Goal: Task Accomplishment & Management: Complete application form

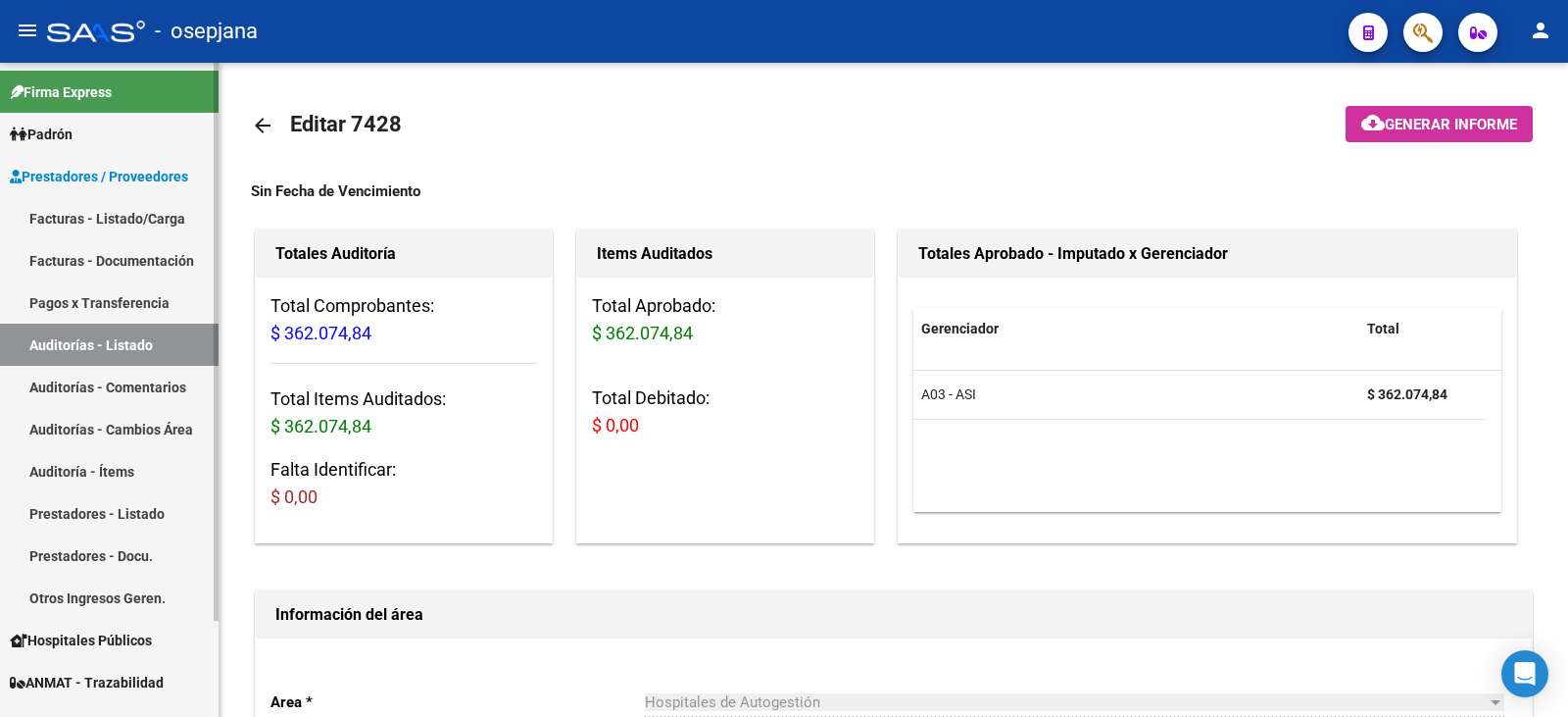
scroll to position [1404, 0]
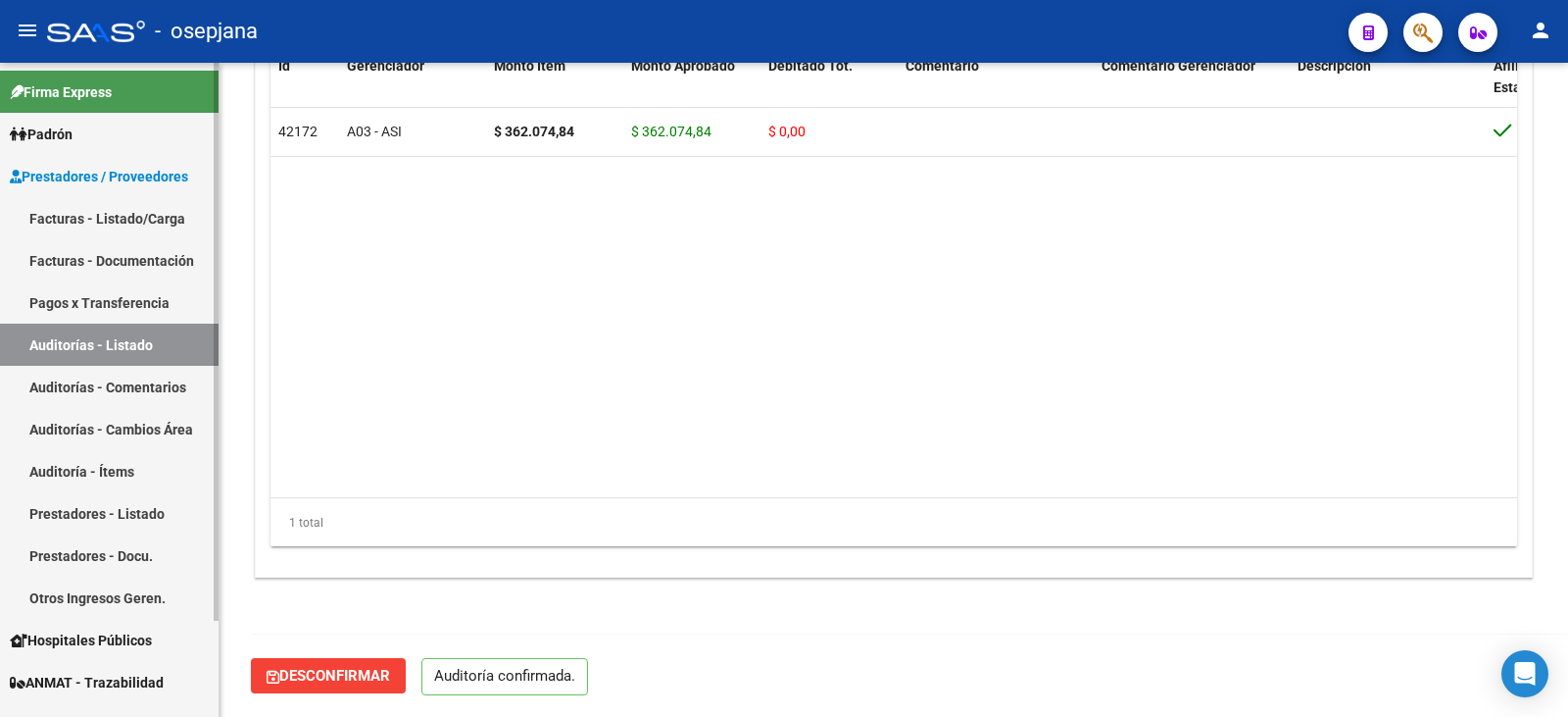
click at [119, 216] on link "Facturas - Listado/Carga" at bounding box center [109, 218] width 219 height 42
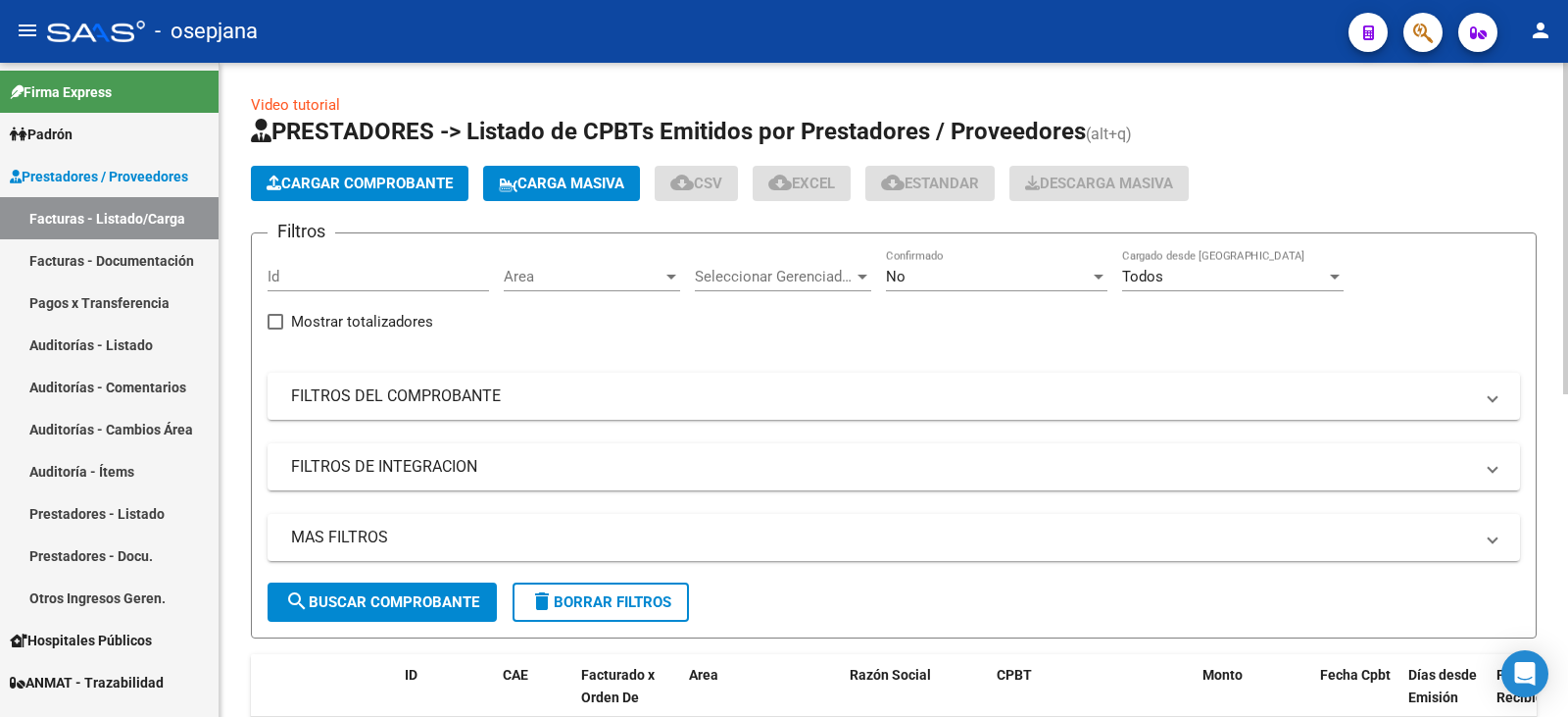
drag, startPoint x: 542, startPoint y: 392, endPoint x: 907, endPoint y: 292, distance: 378.5
click at [553, 389] on mat-panel-title "FILTROS DEL COMPROBANTE" at bounding box center [882, 396] width 1182 height 22
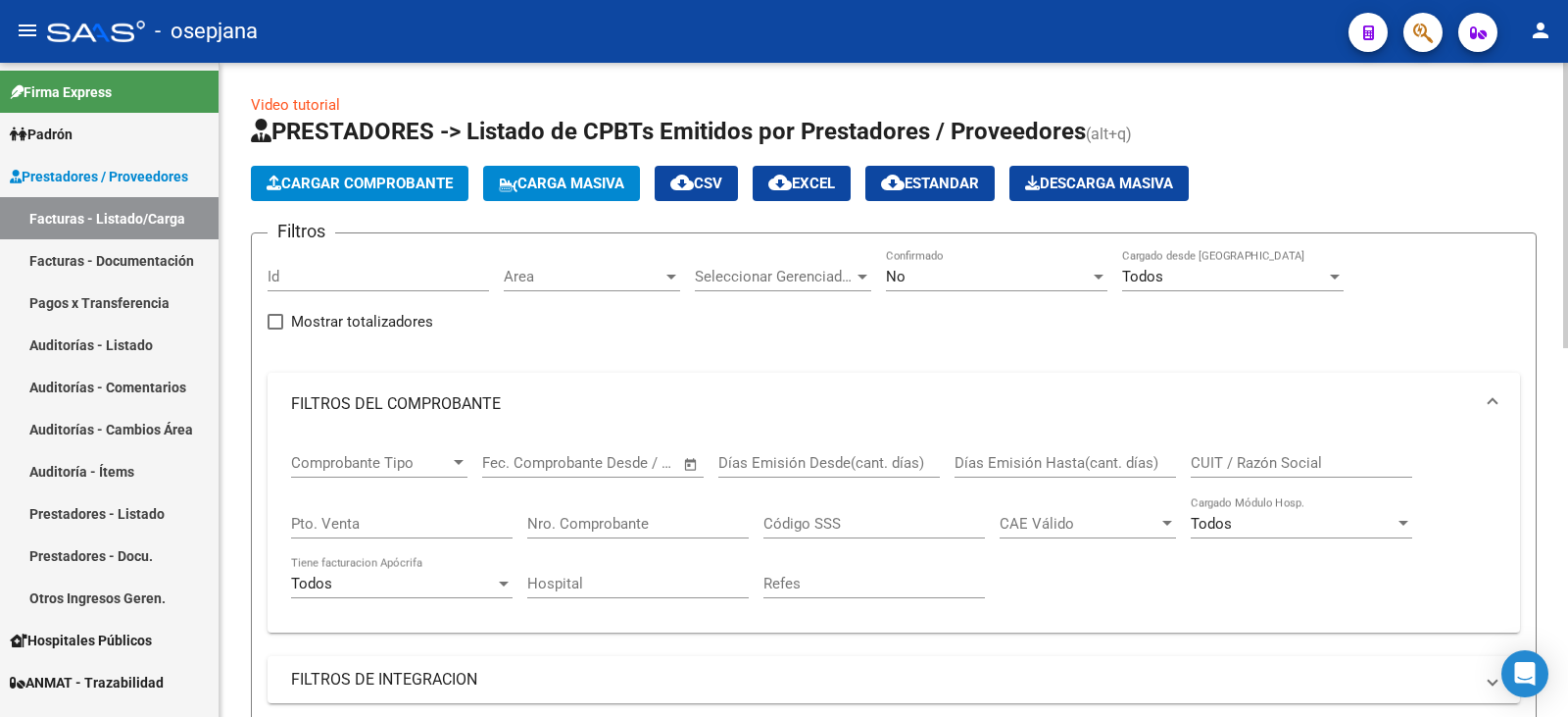
click at [910, 288] on div "No Confirmado" at bounding box center [996, 270] width 222 height 42
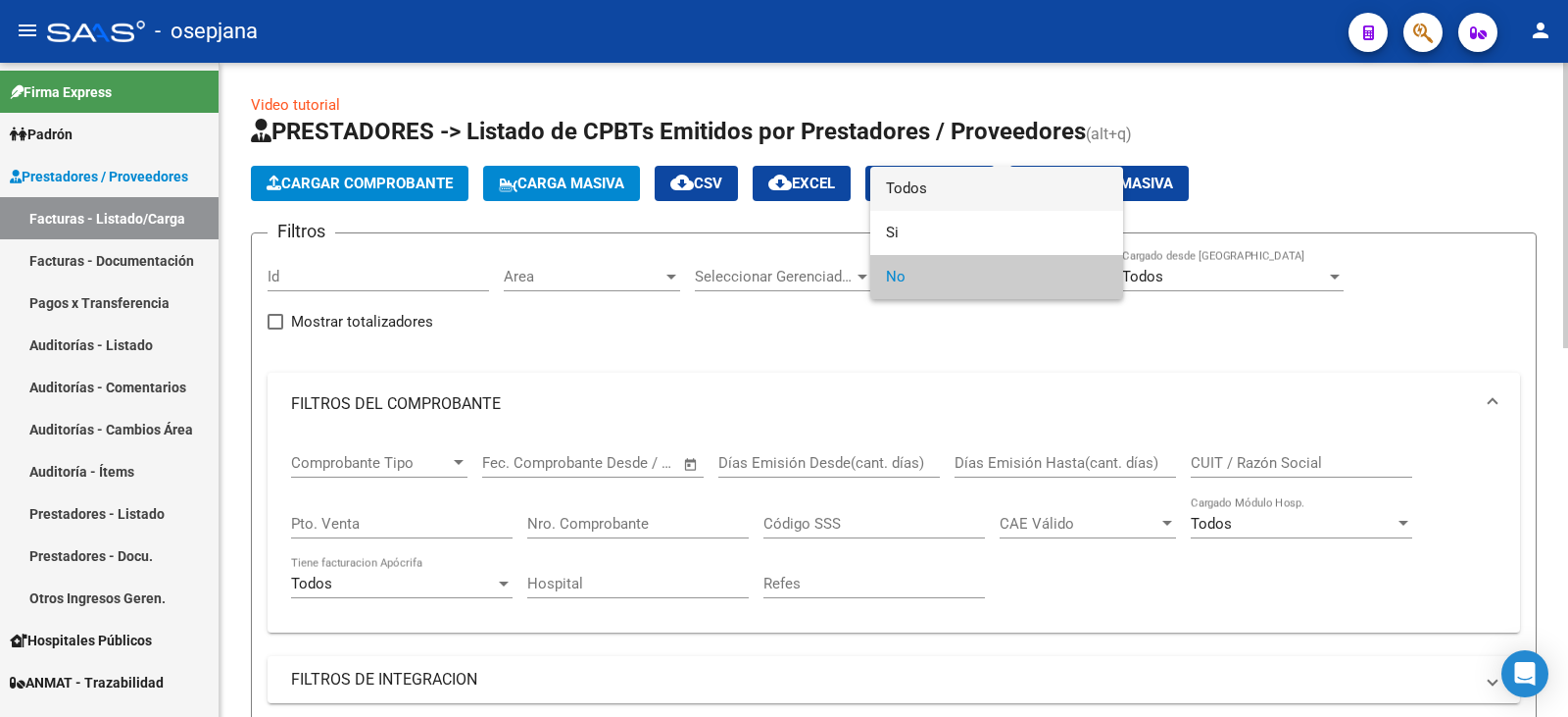
drag, startPoint x: 930, startPoint y: 190, endPoint x: 763, endPoint y: 304, distance: 202.2
click at [929, 190] on span "Todos" at bounding box center [996, 189] width 222 height 44
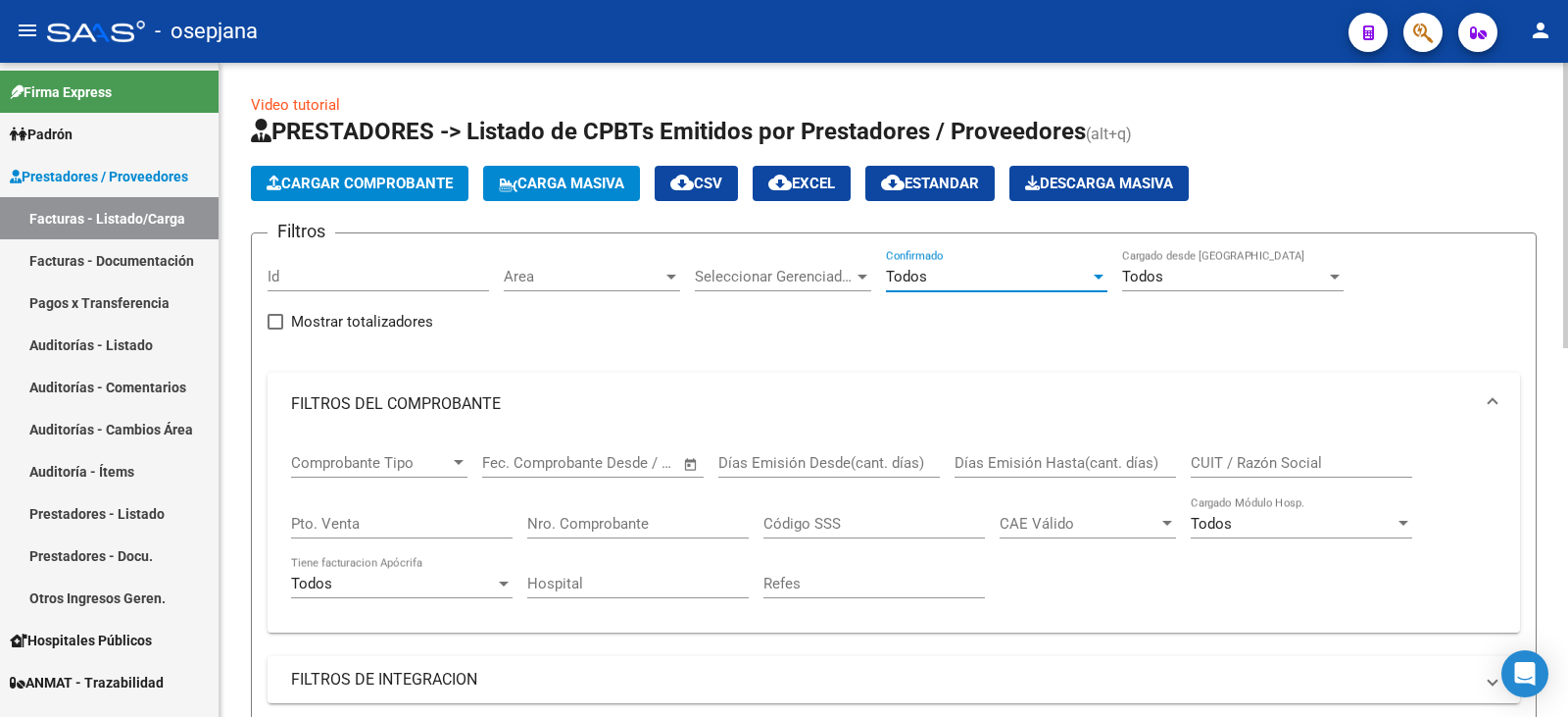
click at [402, 526] on input "Pto. Venta" at bounding box center [402, 523] width 222 height 18
type input "17"
click at [557, 521] on input "Nro. Comprobante" at bounding box center [638, 523] width 222 height 18
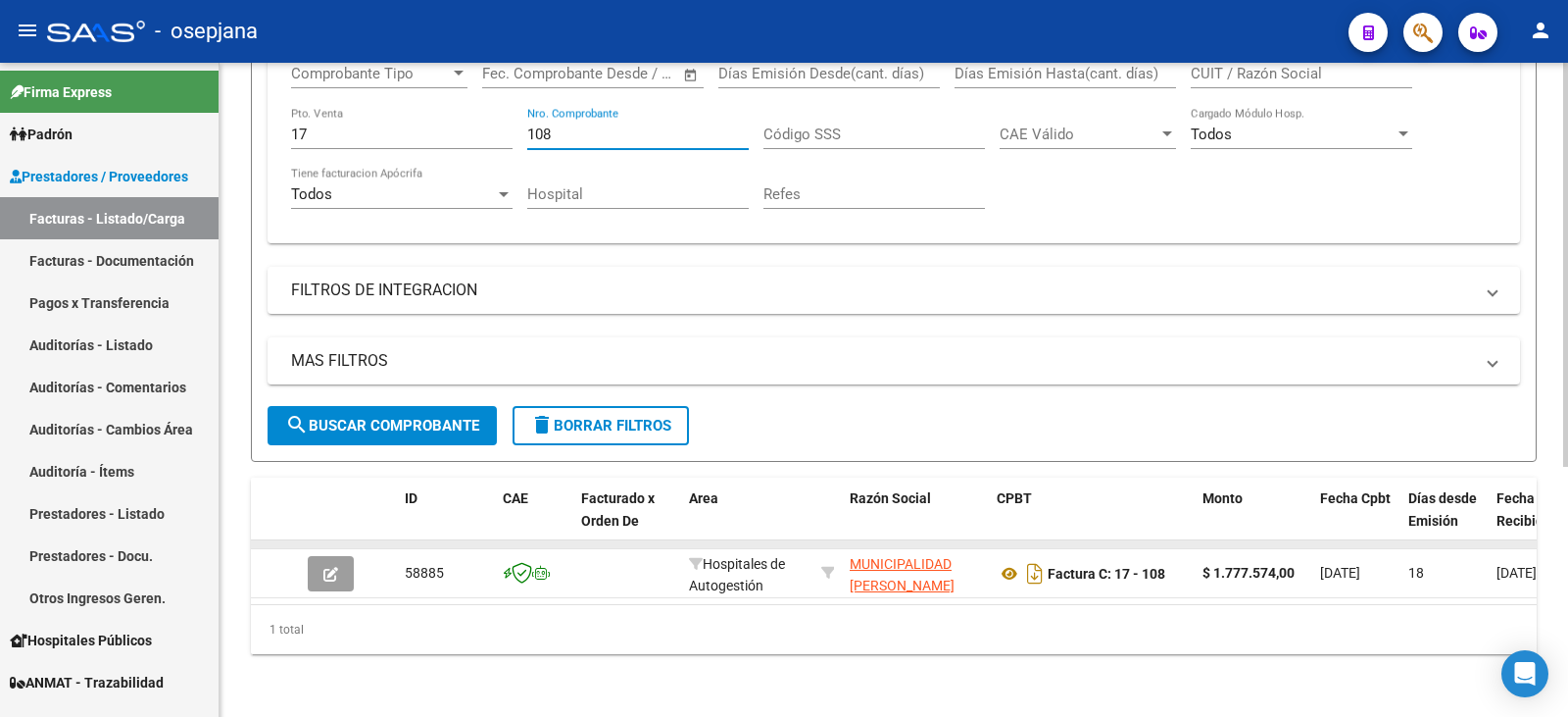
scroll to position [403, 0]
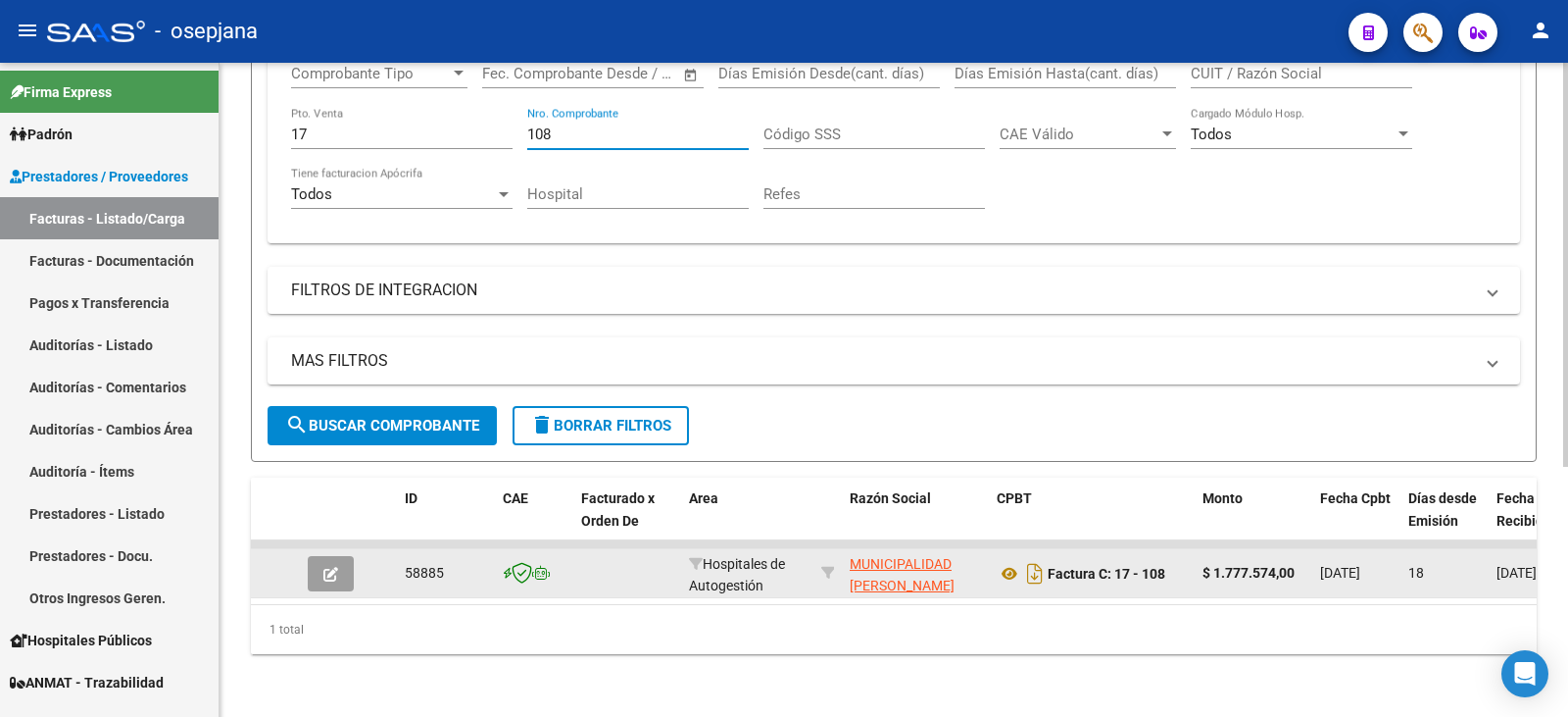
type input "108"
click at [338, 560] on button "button" at bounding box center [330, 573] width 46 height 35
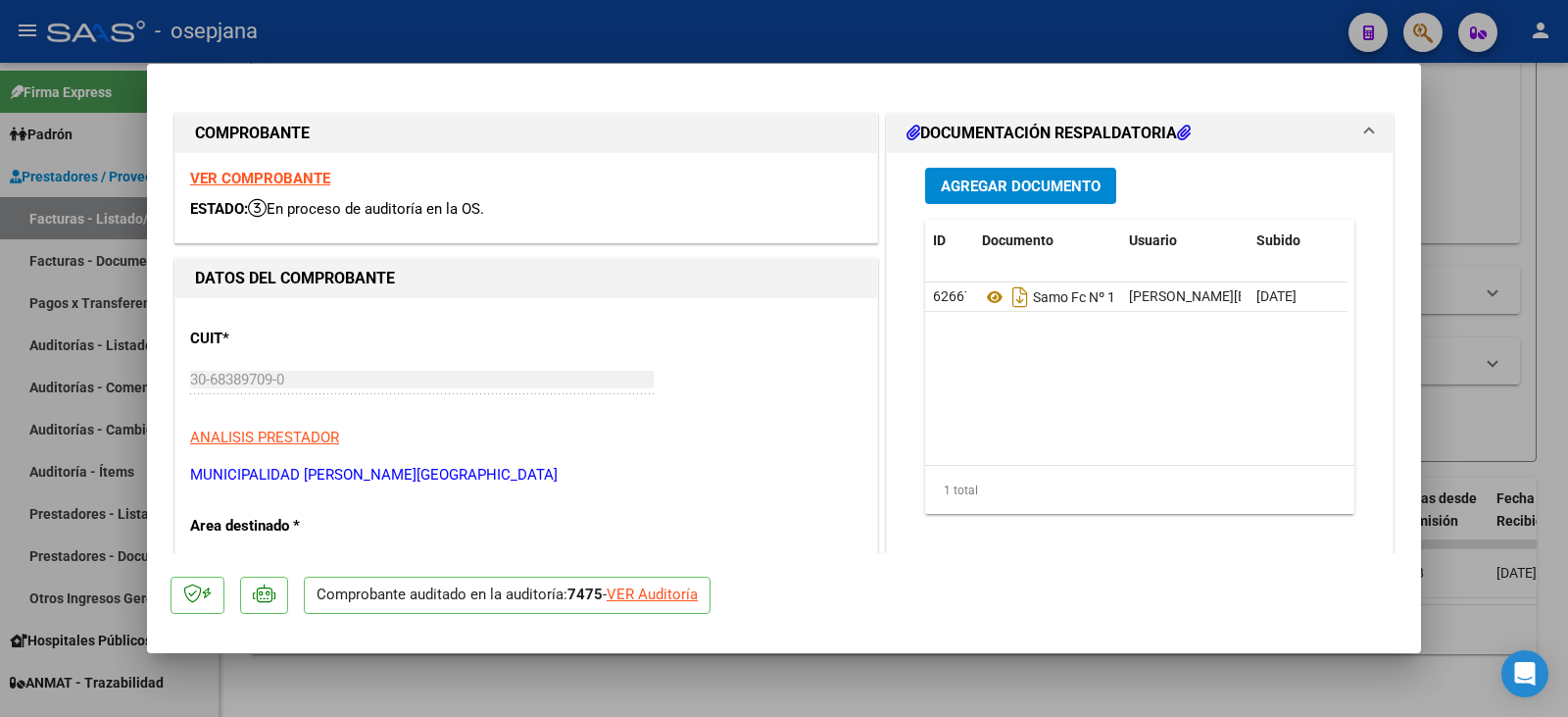
click at [675, 598] on div "VER Auditoría" at bounding box center [652, 594] width 91 height 23
type input "$ 0,00"
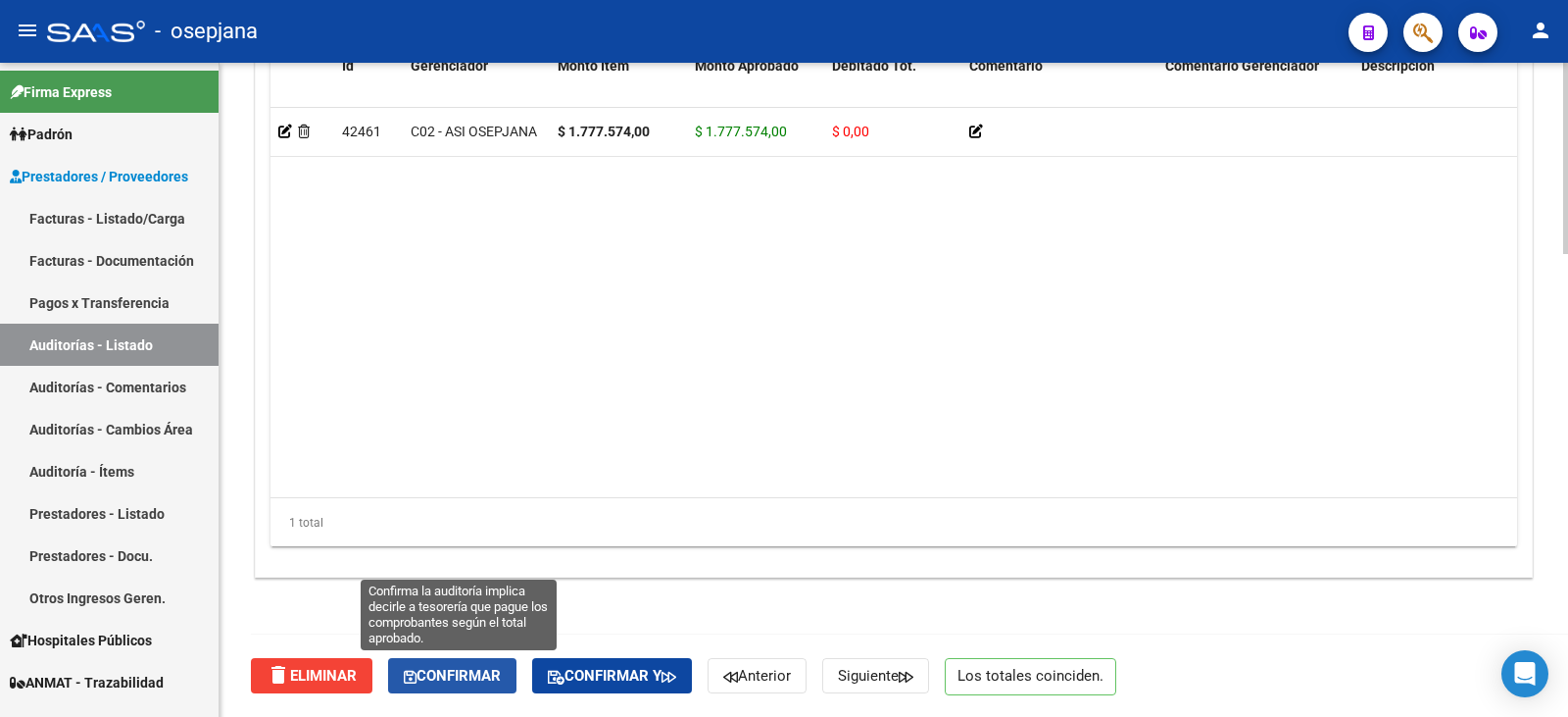
click at [472, 673] on span "Confirmar" at bounding box center [451, 676] width 97 height 18
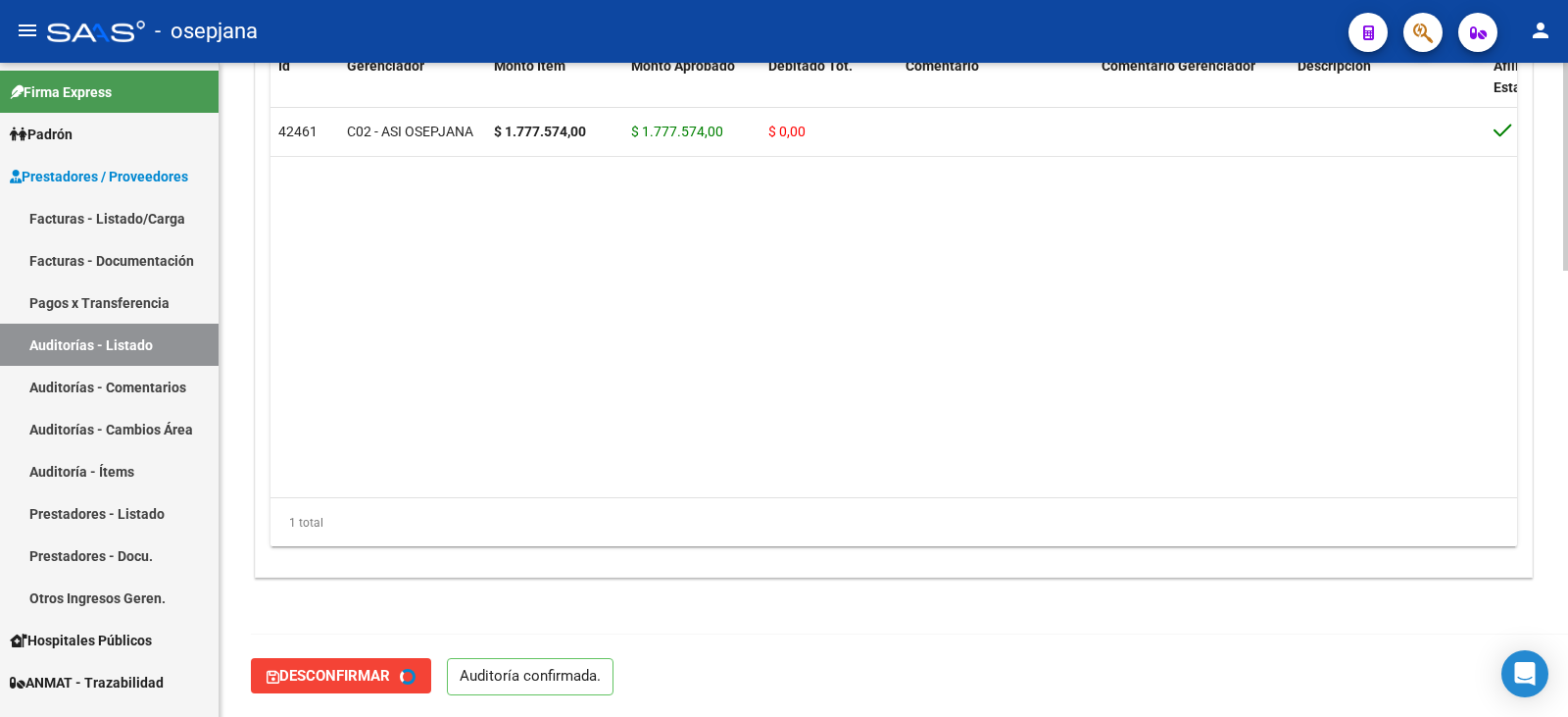
type input "202508"
